Goal: Transaction & Acquisition: Purchase product/service

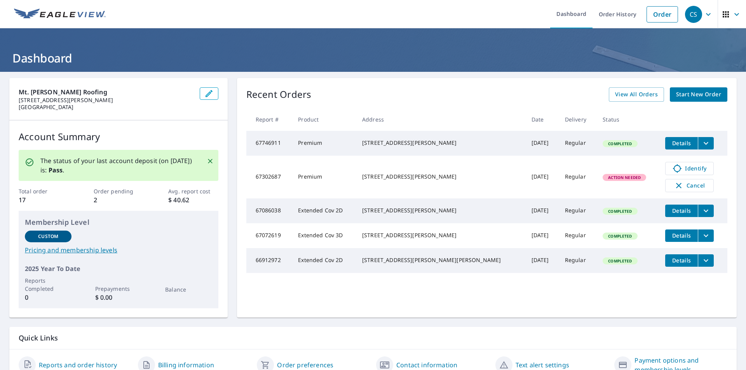
click at [684, 94] on span "Start New Order" at bounding box center [698, 95] width 45 height 10
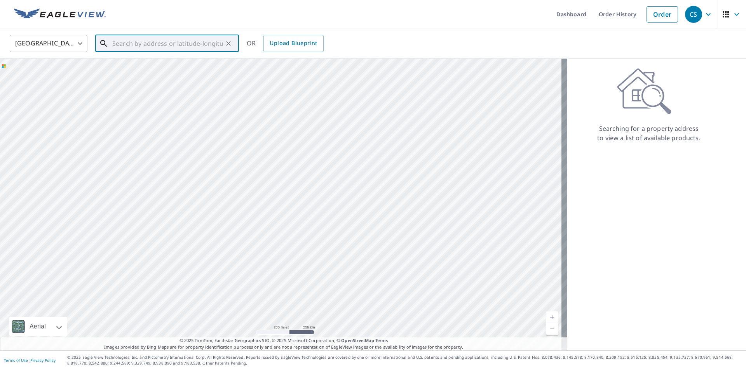
click at [191, 42] on input "text" at bounding box center [167, 44] width 111 height 22
paste input "[STREET_ADDRESS][US_STATE]"
type input "[STREET_ADDRESS][US_STATE]"
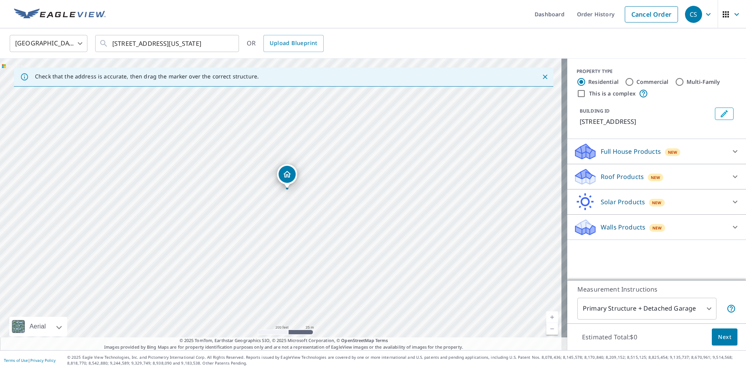
click at [647, 179] on div "New" at bounding box center [655, 178] width 16 height 8
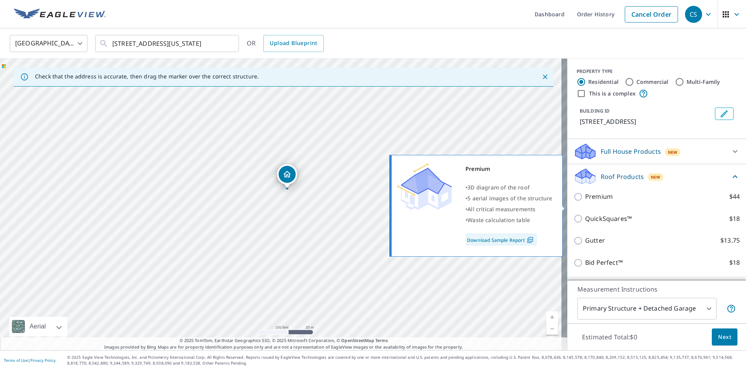
click at [574, 202] on input "Premium $44" at bounding box center [579, 196] width 12 height 9
checkbox input "true"
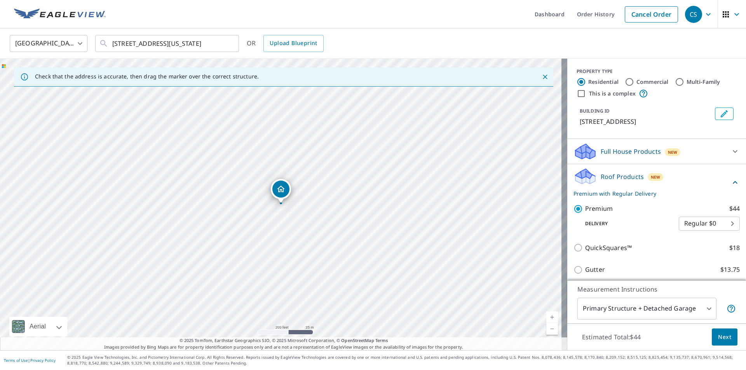
click at [711, 333] on button "Next" at bounding box center [724, 337] width 26 height 17
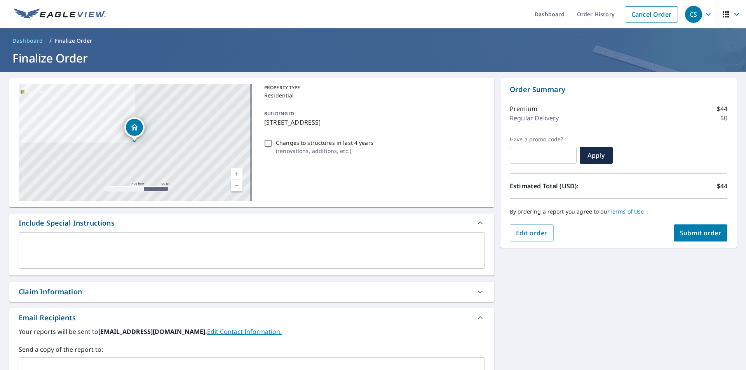
click at [710, 231] on span "Submit order" at bounding box center [701, 233] width 42 height 9
checkbox input "true"
